Goal: Navigation & Orientation: Understand site structure

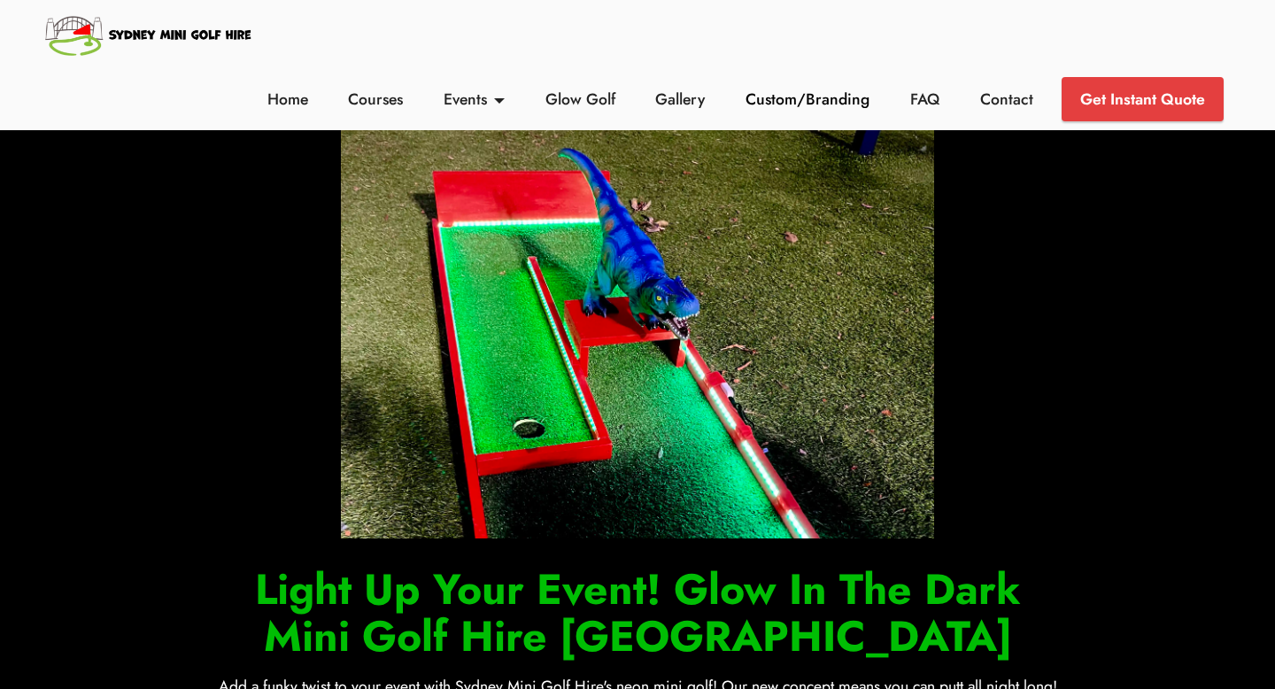
click at [746, 97] on link "Custom/Branding" at bounding box center [808, 99] width 134 height 23
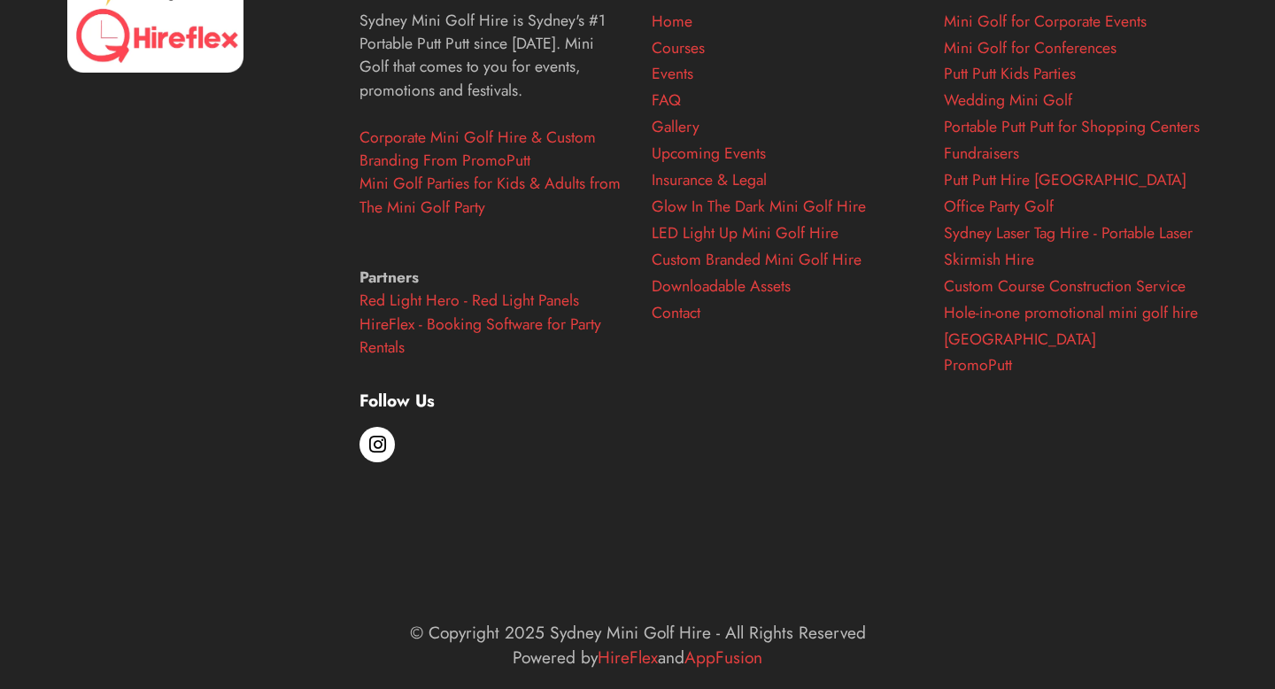
scroll to position [3471, 0]
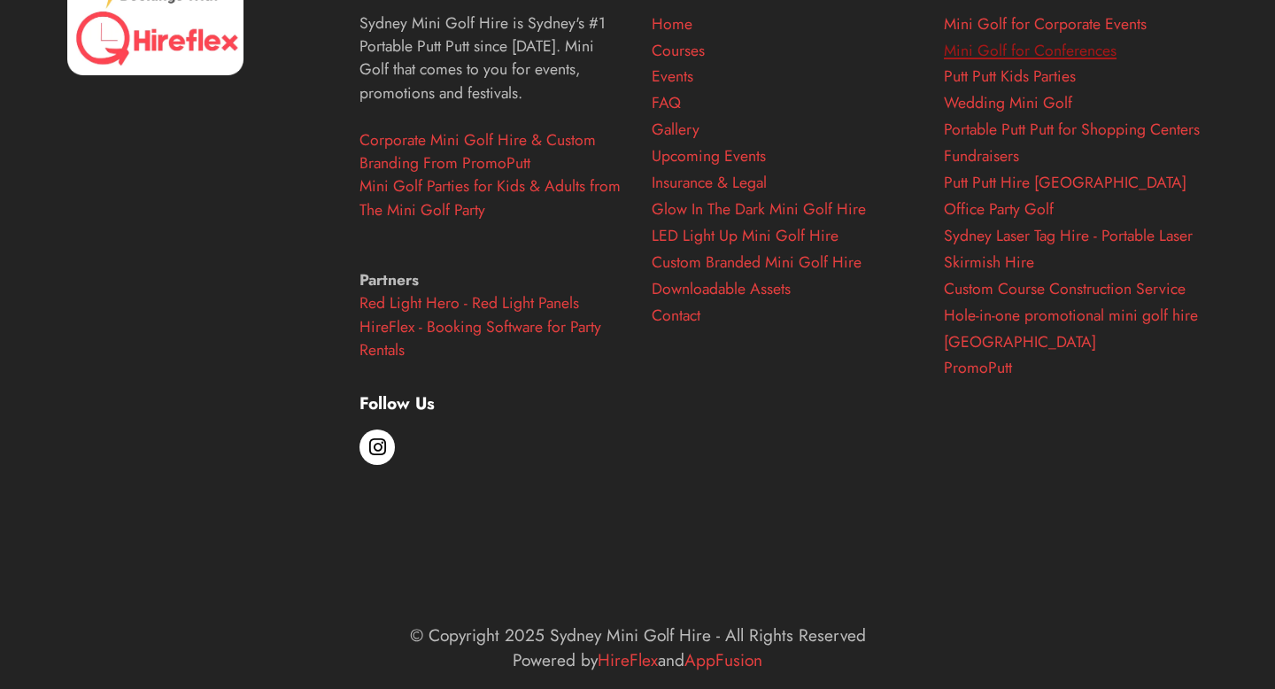
click at [1052, 52] on link "Mini Golf for Conferences" at bounding box center [1030, 50] width 173 height 23
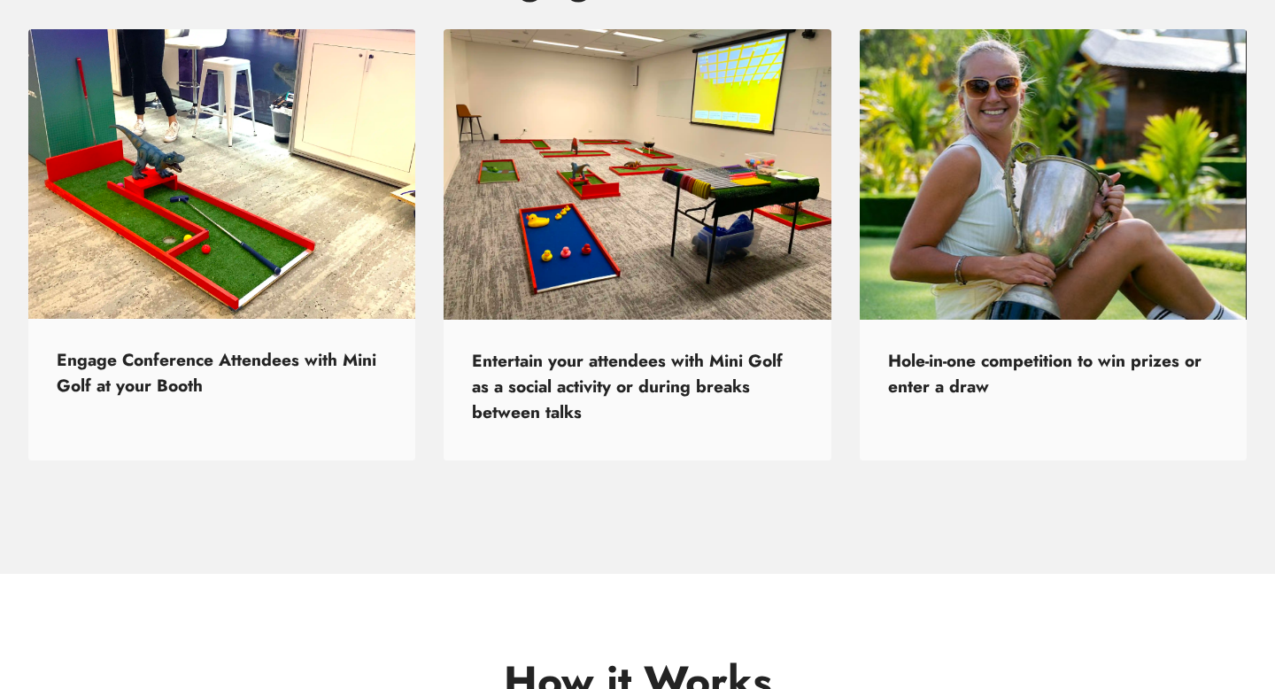
scroll to position [889, 0]
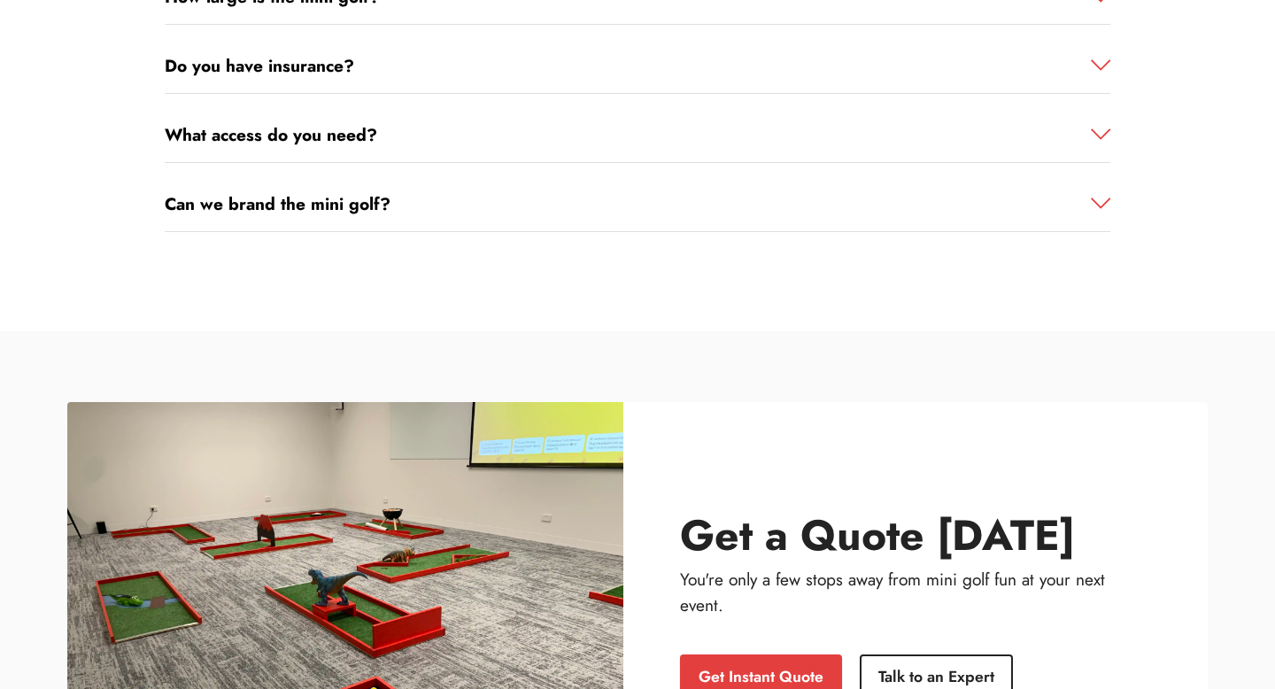
click at [484, 246] on section "FAQ How large is the mini golf? Each course is approximately 0.6m by 1.7m, fitt…" at bounding box center [637, 71] width 1275 height 521
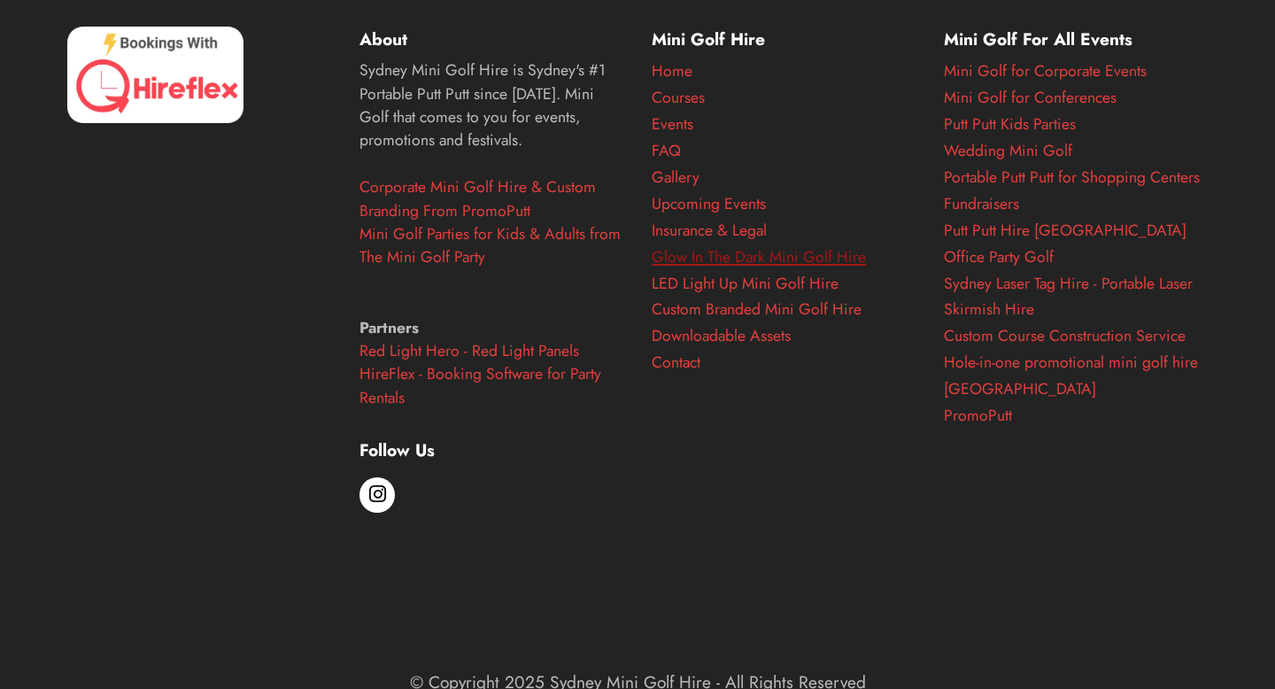
scroll to position [4899, 0]
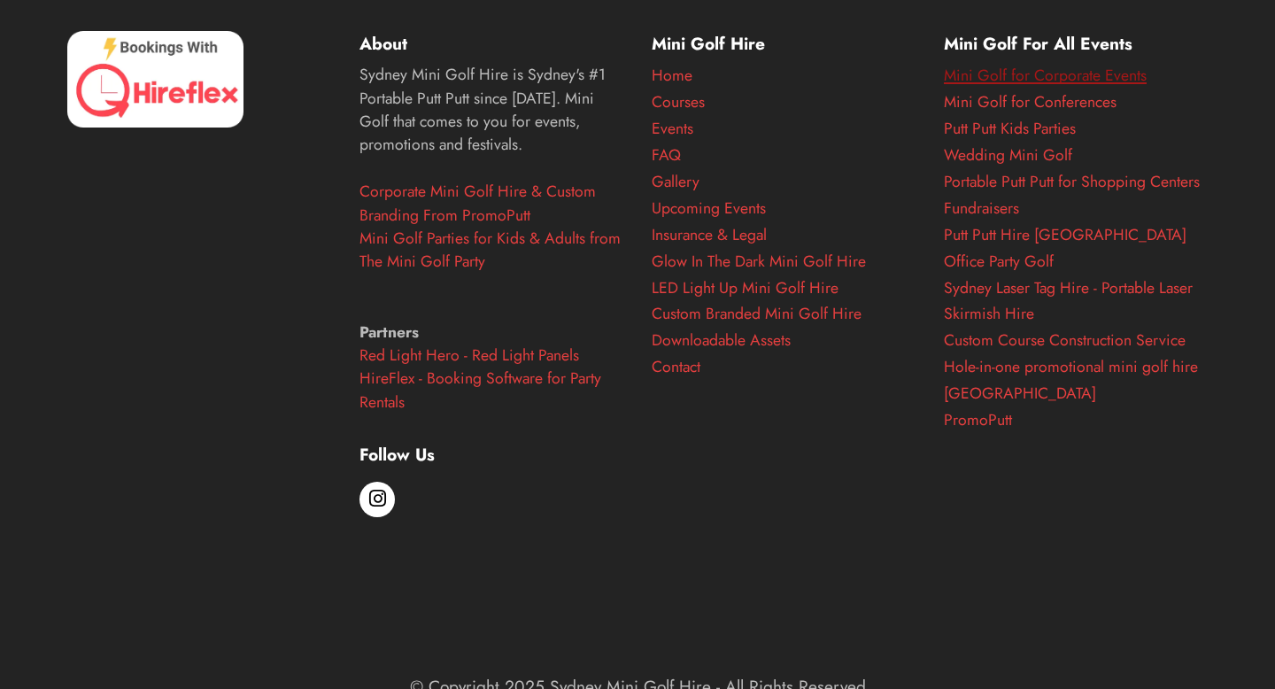
click at [1094, 81] on link "Mini Golf for Corporate Events" at bounding box center [1045, 75] width 203 height 23
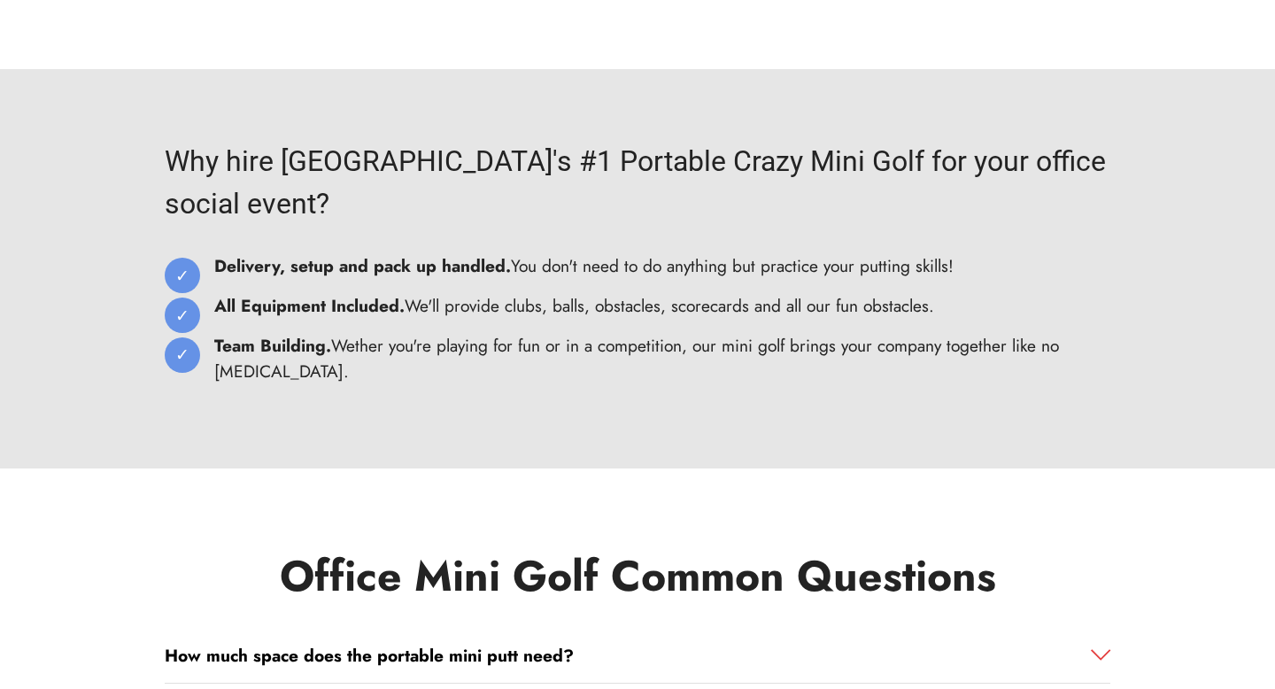
scroll to position [9465, 0]
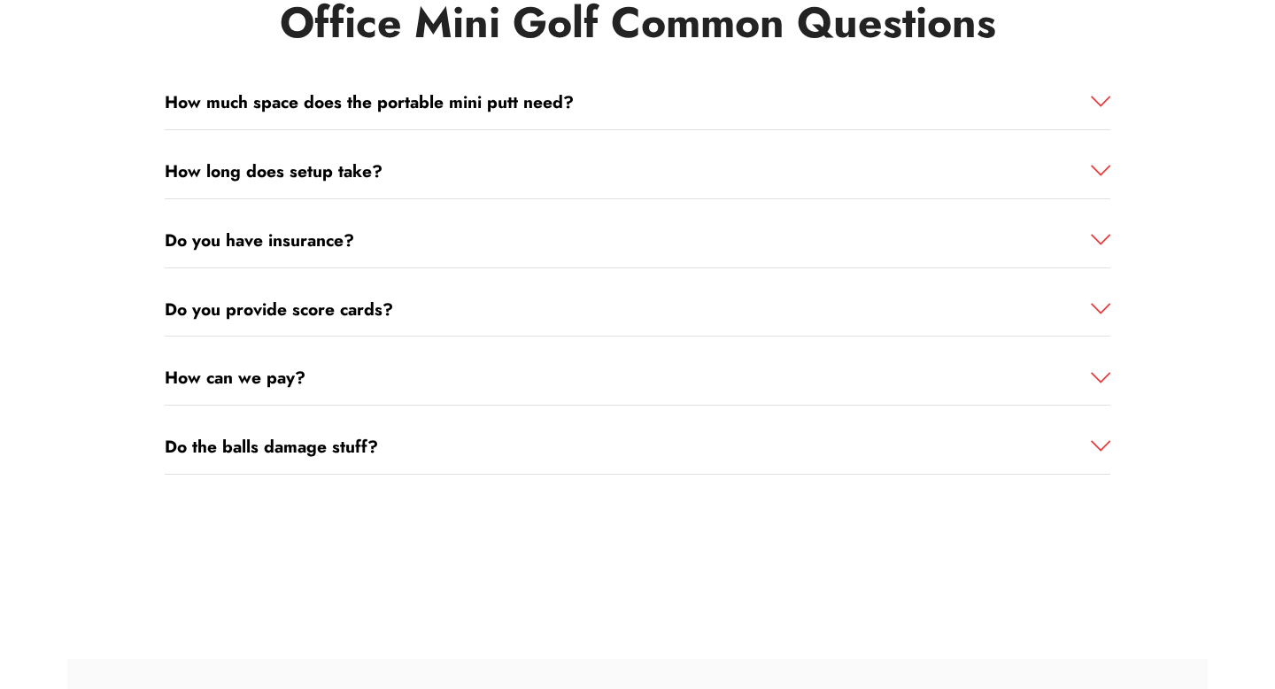
click at [595, 365] on link "How can we pay?" at bounding box center [638, 378] width 946 height 26
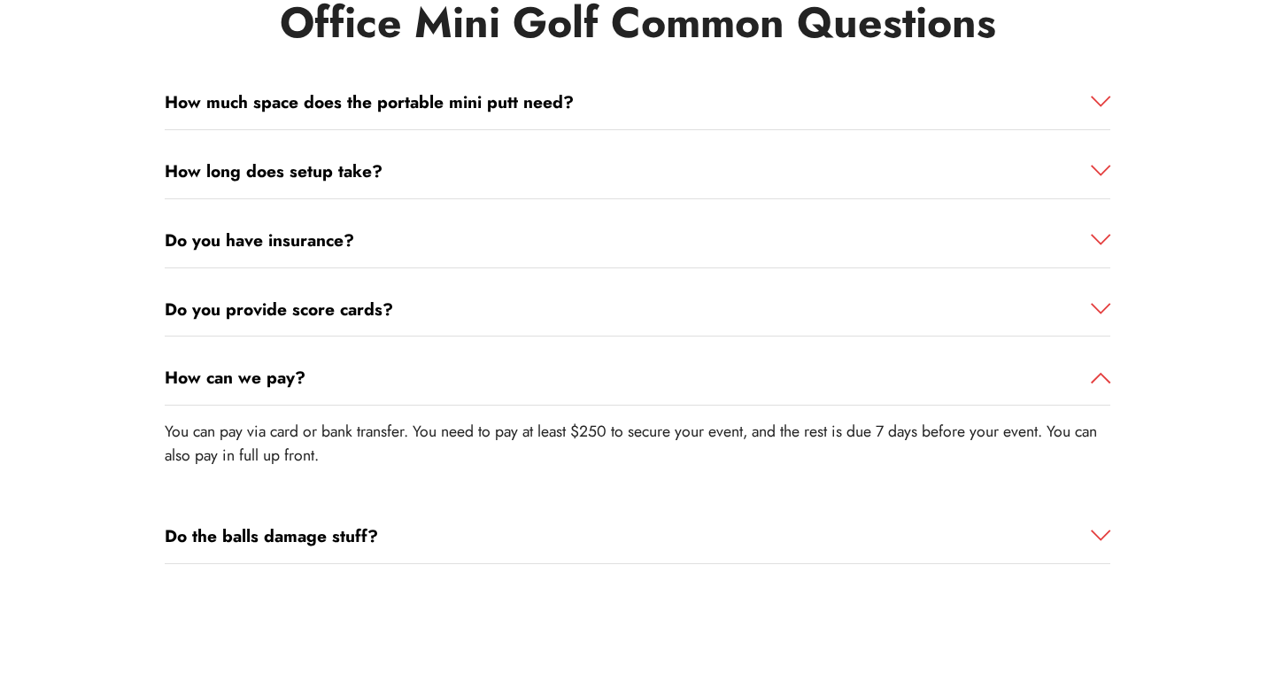
click at [595, 365] on link "How can we pay?" at bounding box center [638, 378] width 946 height 26
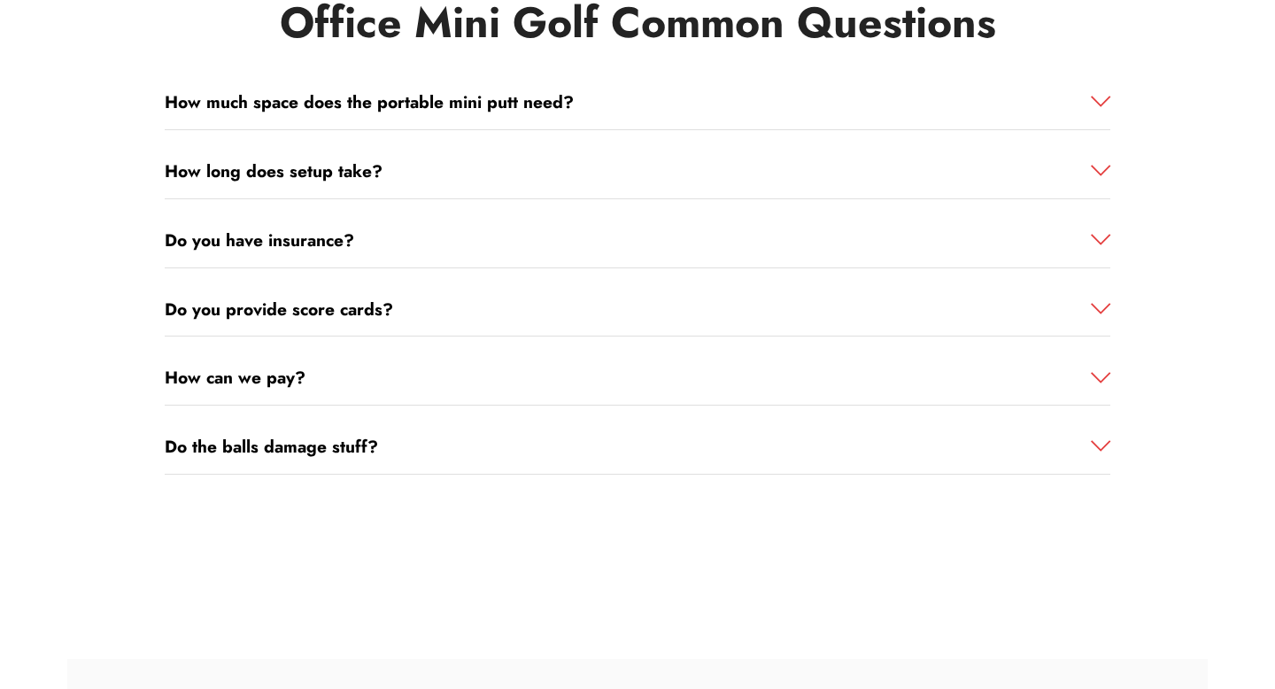
click at [592, 420] on div "Do the balls damage stuff?" at bounding box center [638, 447] width 946 height 55
click at [595, 434] on link "Do the balls damage stuff?" at bounding box center [638, 447] width 946 height 26
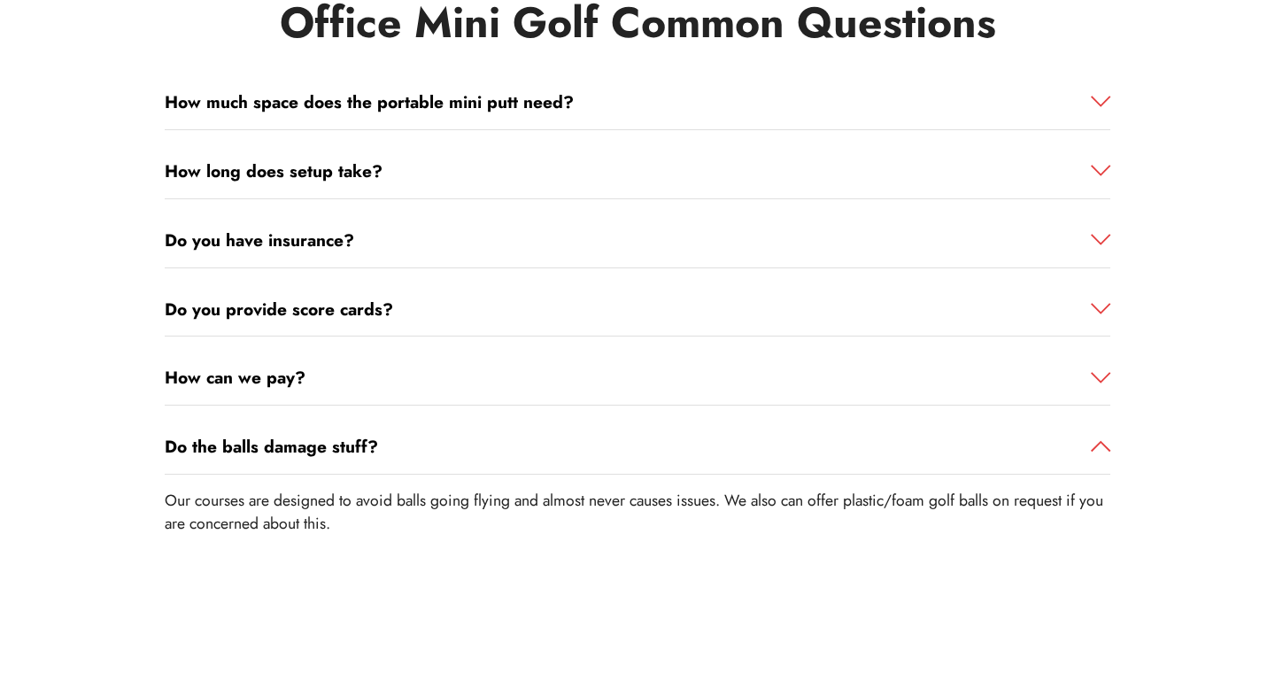
click at [596, 434] on link "Do the balls damage stuff?" at bounding box center [638, 447] width 946 height 26
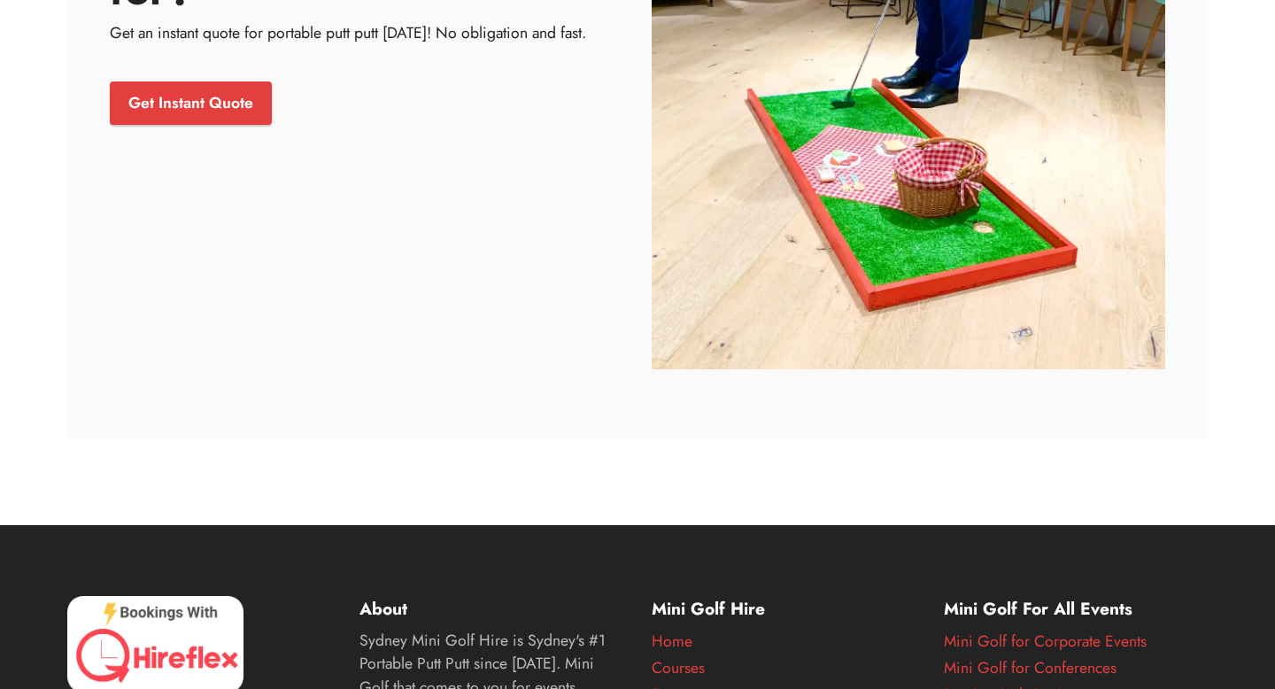
scroll to position [10801, 0]
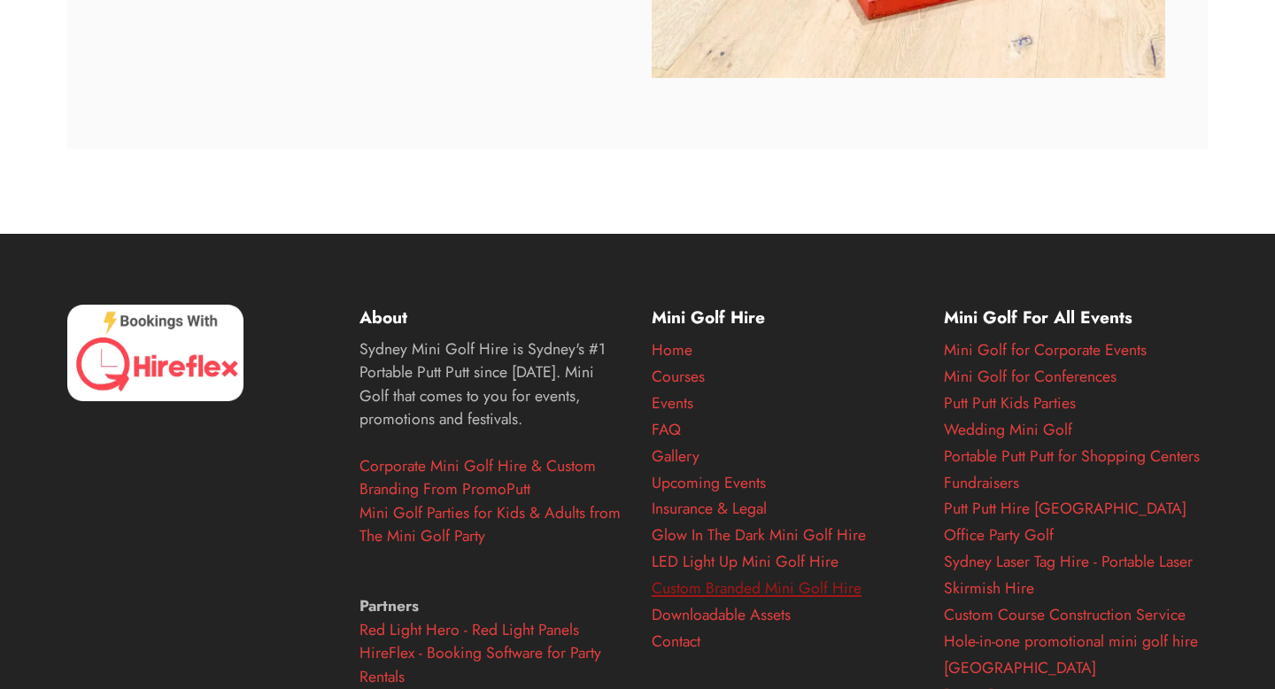
click at [741, 576] on link "Custom Branded Mini Golf Hire" at bounding box center [757, 587] width 210 height 23
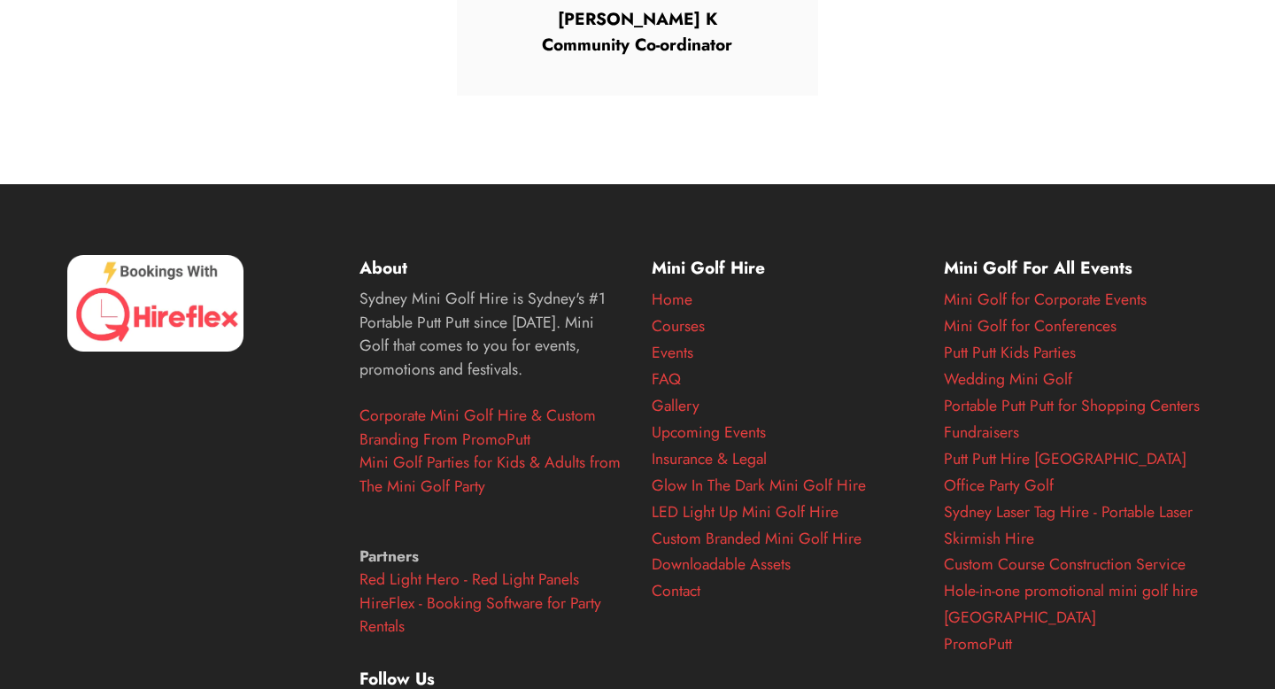
scroll to position [2608, 0]
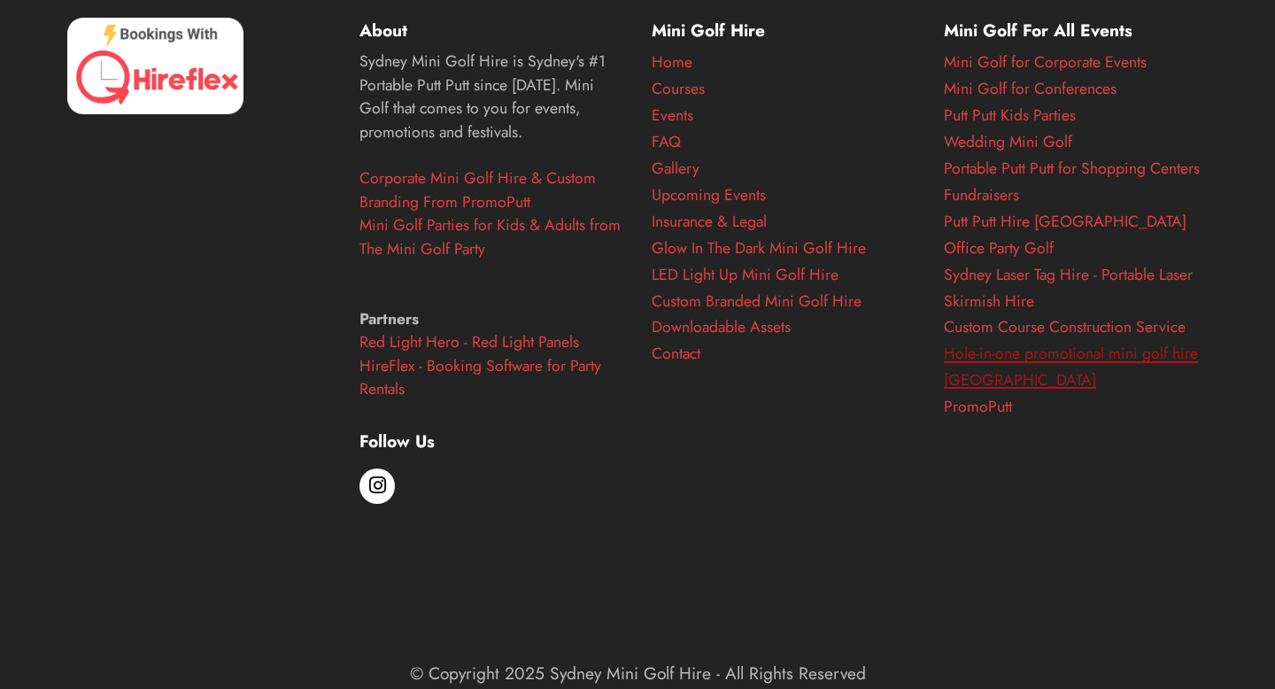
click at [1009, 361] on link "Hole-in-one promotional mini golf hire [GEOGRAPHIC_DATA]" at bounding box center [1071, 367] width 254 height 50
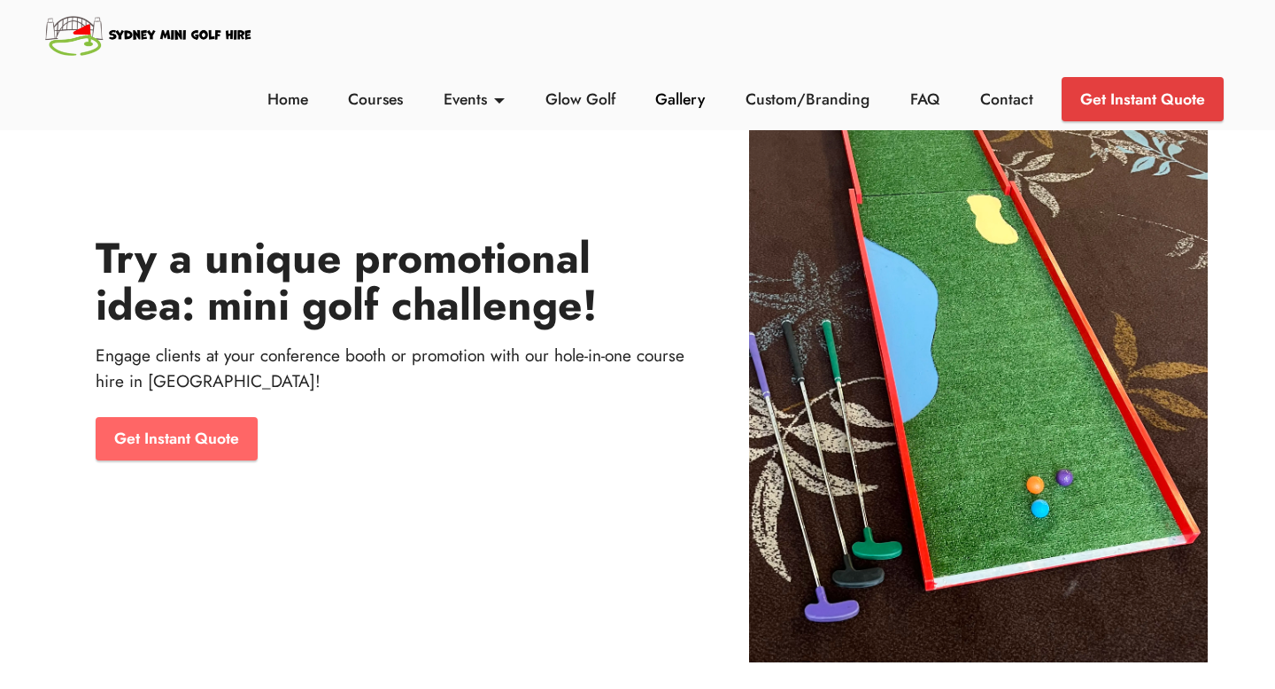
click at [687, 102] on link "Gallery" at bounding box center [680, 99] width 59 height 23
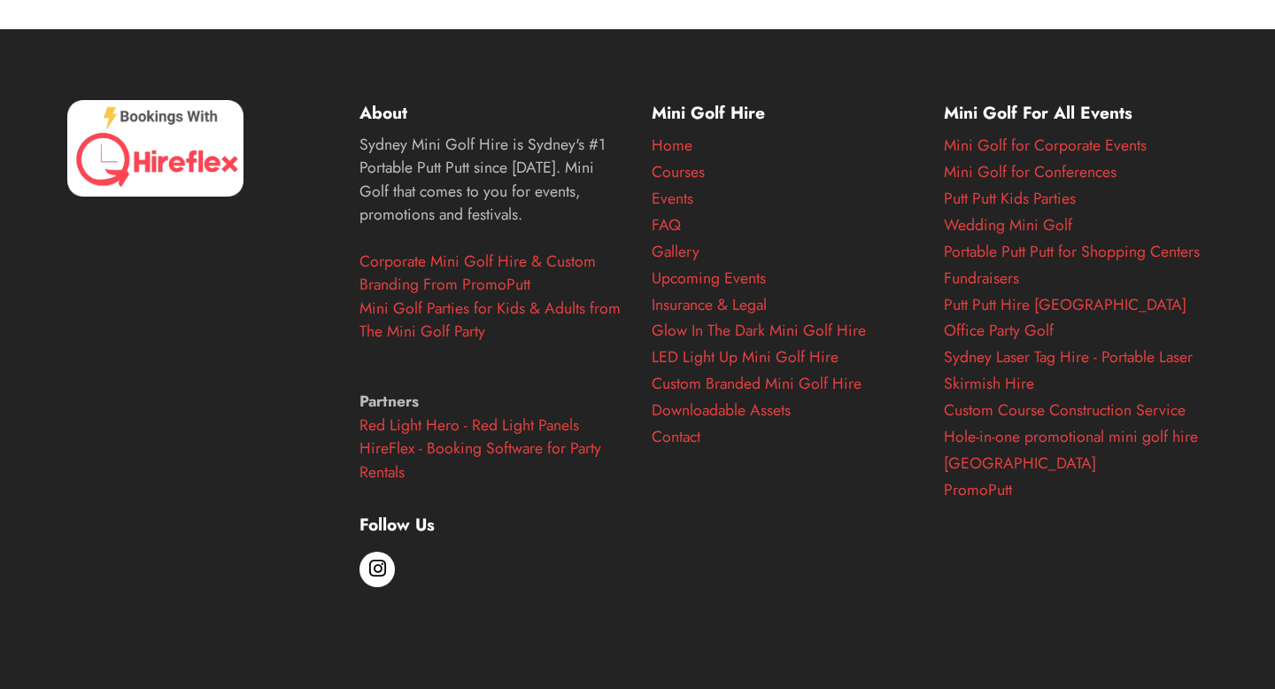
scroll to position [8287, 0]
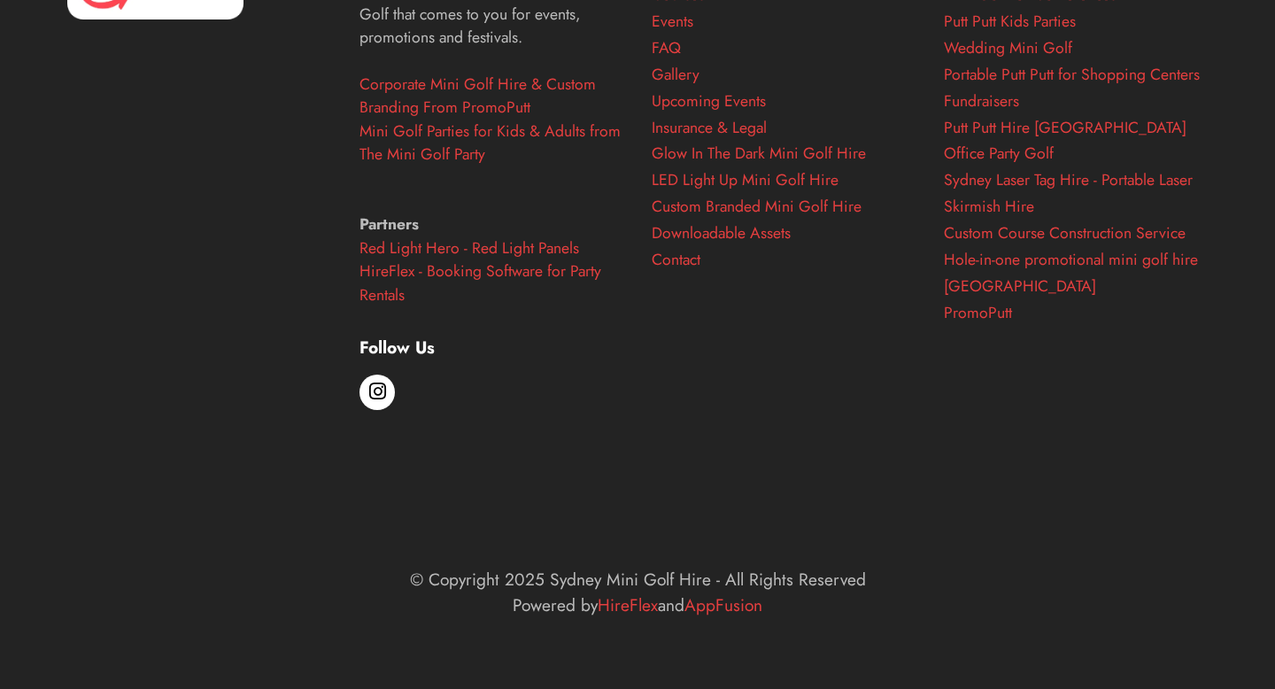
click at [379, 402] on div at bounding box center [376, 392] width 35 height 35
click at [383, 378] on div at bounding box center [376, 392] width 35 height 35
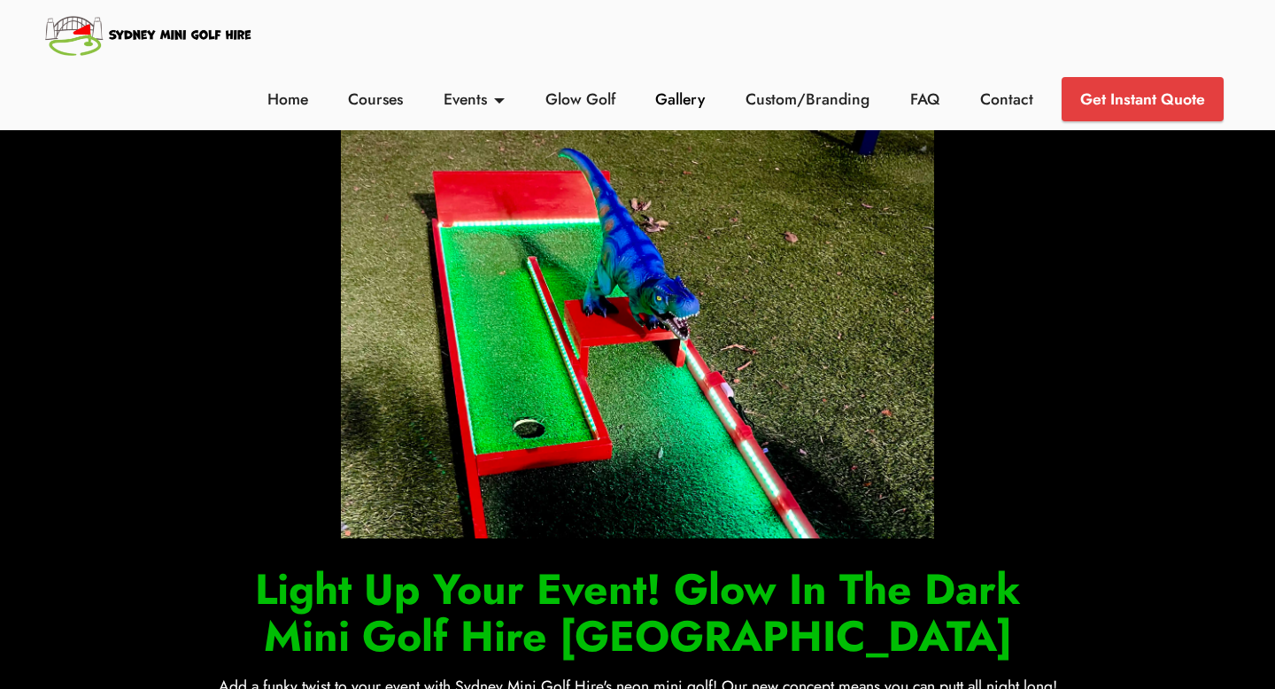
click at [678, 102] on link "Gallery" at bounding box center [680, 99] width 59 height 23
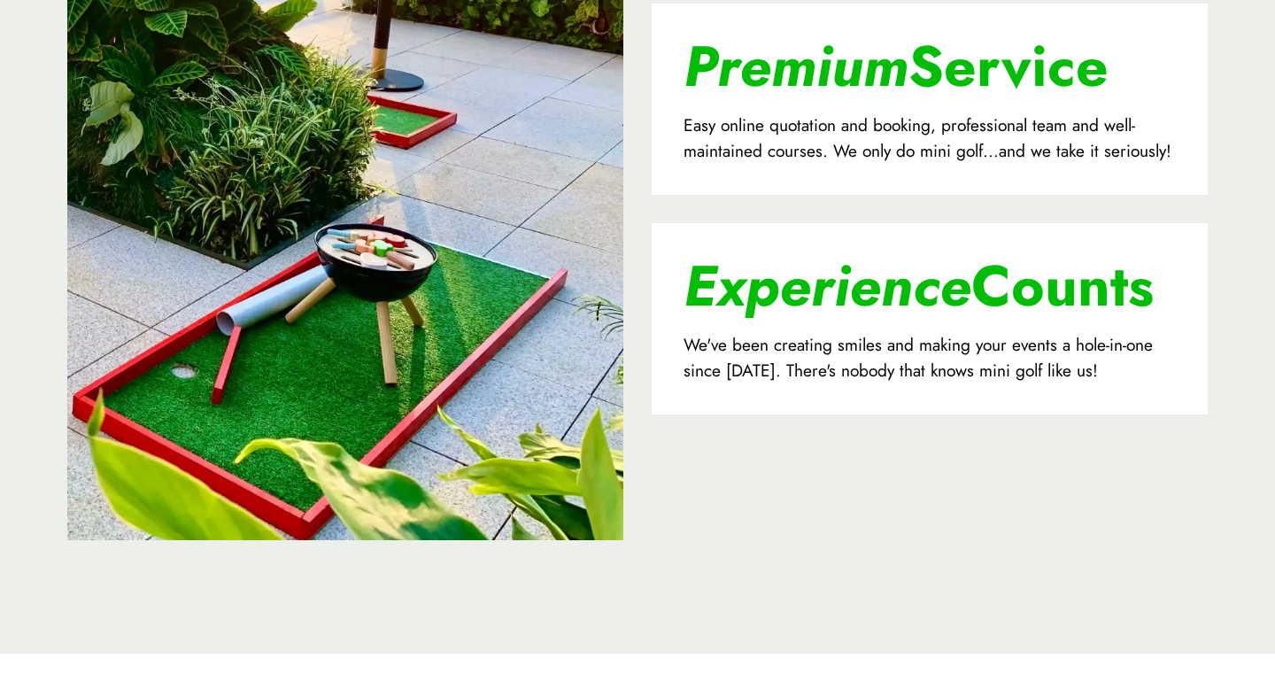
scroll to position [6751, 0]
